Goal: Manage account settings

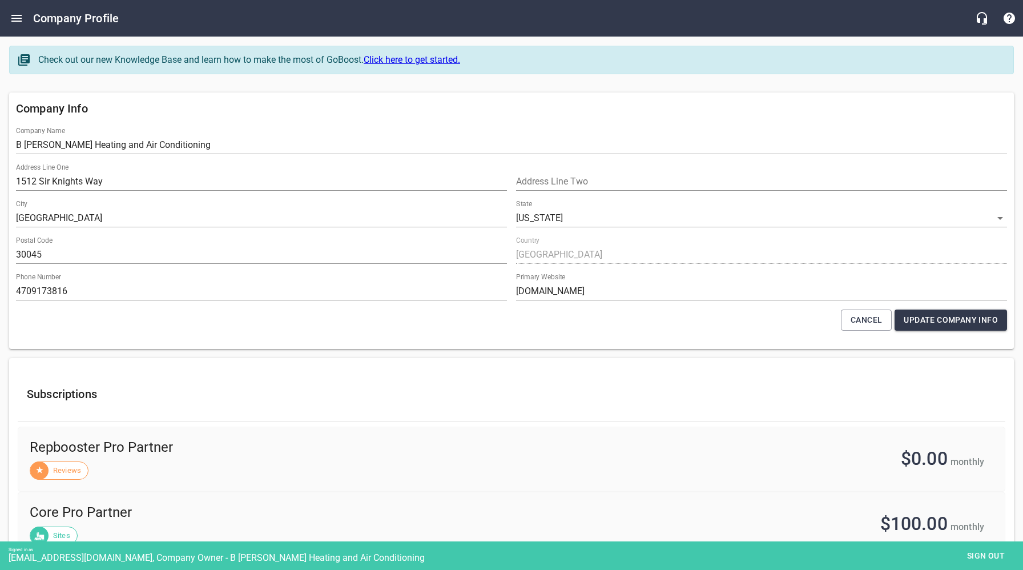
select select "[US_STATE]"
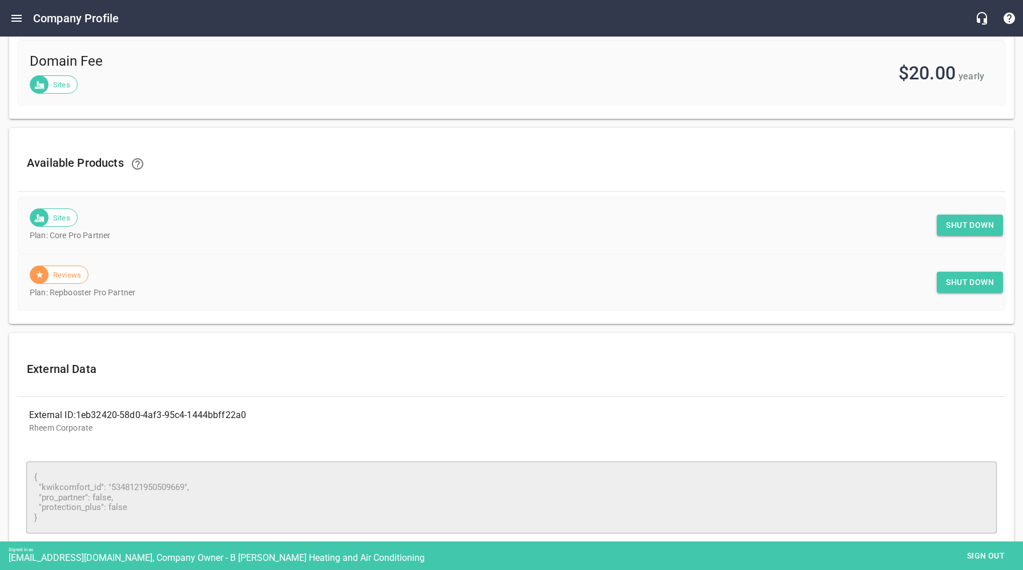
scroll to position [517, 0]
click at [970, 224] on span "Shut down" at bounding box center [970, 225] width 48 height 14
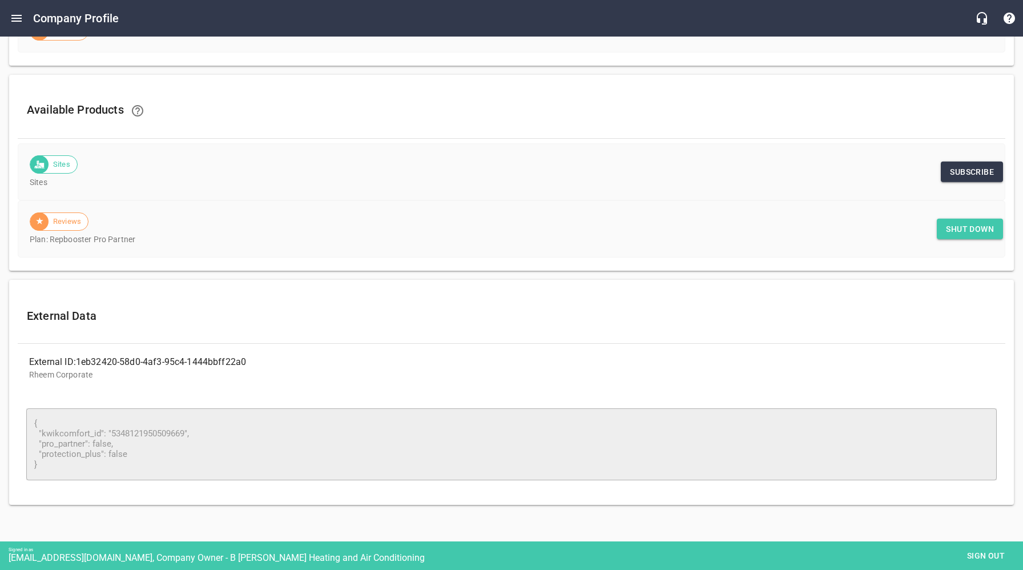
click at [986, 557] on span "Sign out" at bounding box center [986, 556] width 48 height 14
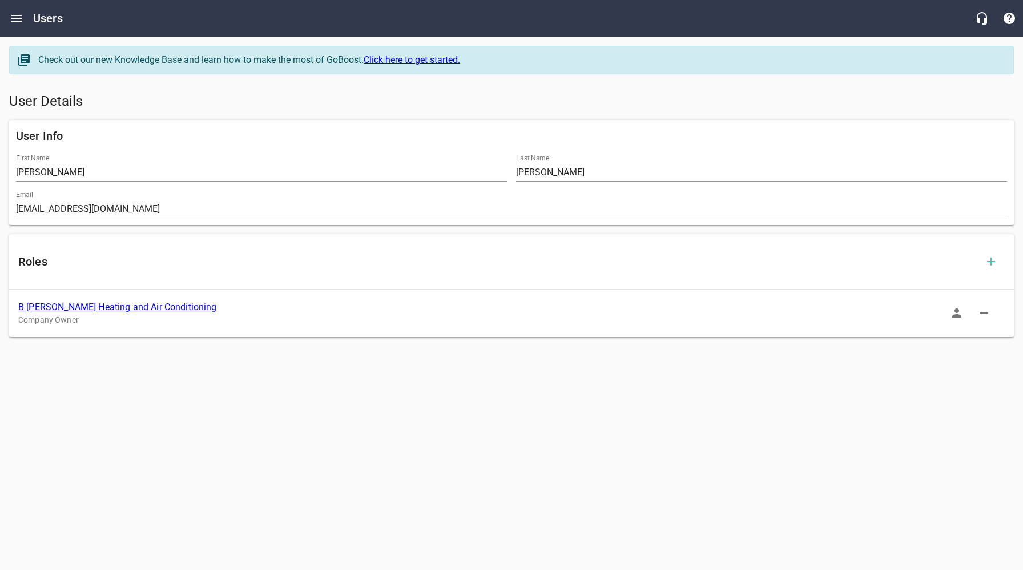
click at [116, 306] on link "B [PERSON_NAME] Heating and Air Conditioning" at bounding box center [117, 306] width 199 height 11
